Goal: Task Accomplishment & Management: Manage account settings

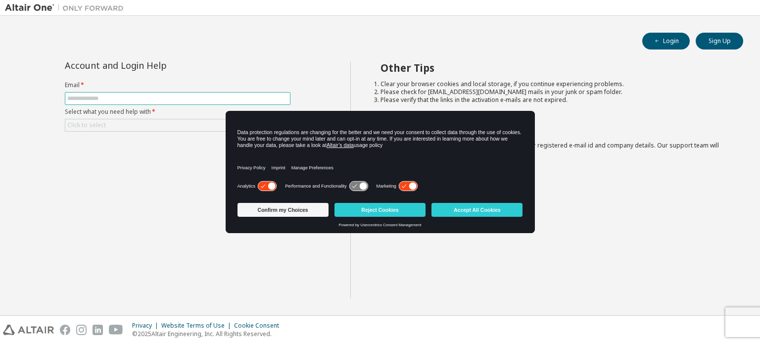
click at [135, 93] on span at bounding box center [178, 98] width 226 height 13
click at [131, 102] on span at bounding box center [178, 98] width 226 height 13
click at [469, 211] on button "Accept All Cookies" at bounding box center [477, 210] width 91 height 14
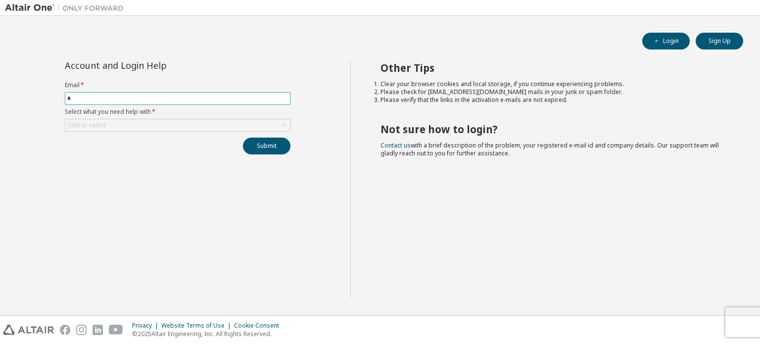
click at [152, 100] on input "*" at bounding box center [177, 99] width 221 height 8
type input "**********"
click at [147, 128] on div "Click to select" at bounding box center [177, 125] width 225 height 12
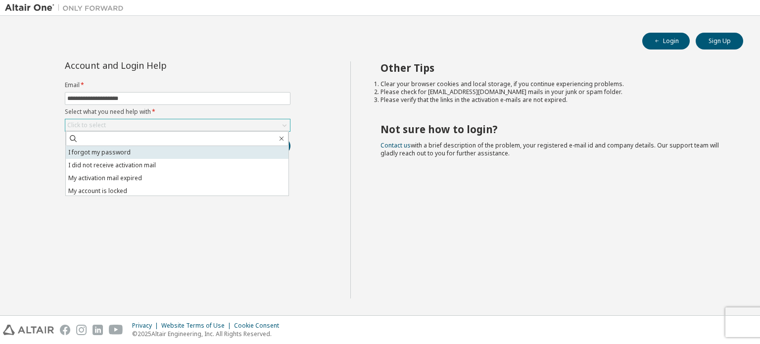
click at [143, 153] on li "I forgot my password" at bounding box center [177, 152] width 223 height 13
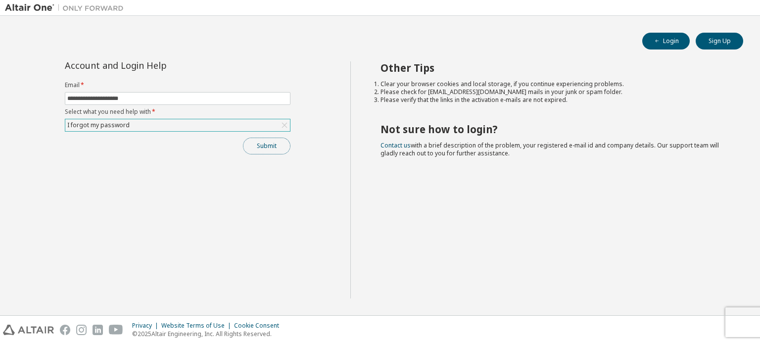
click at [266, 146] on button "Submit" at bounding box center [267, 146] width 48 height 17
